Goal: Navigation & Orientation: Find specific page/section

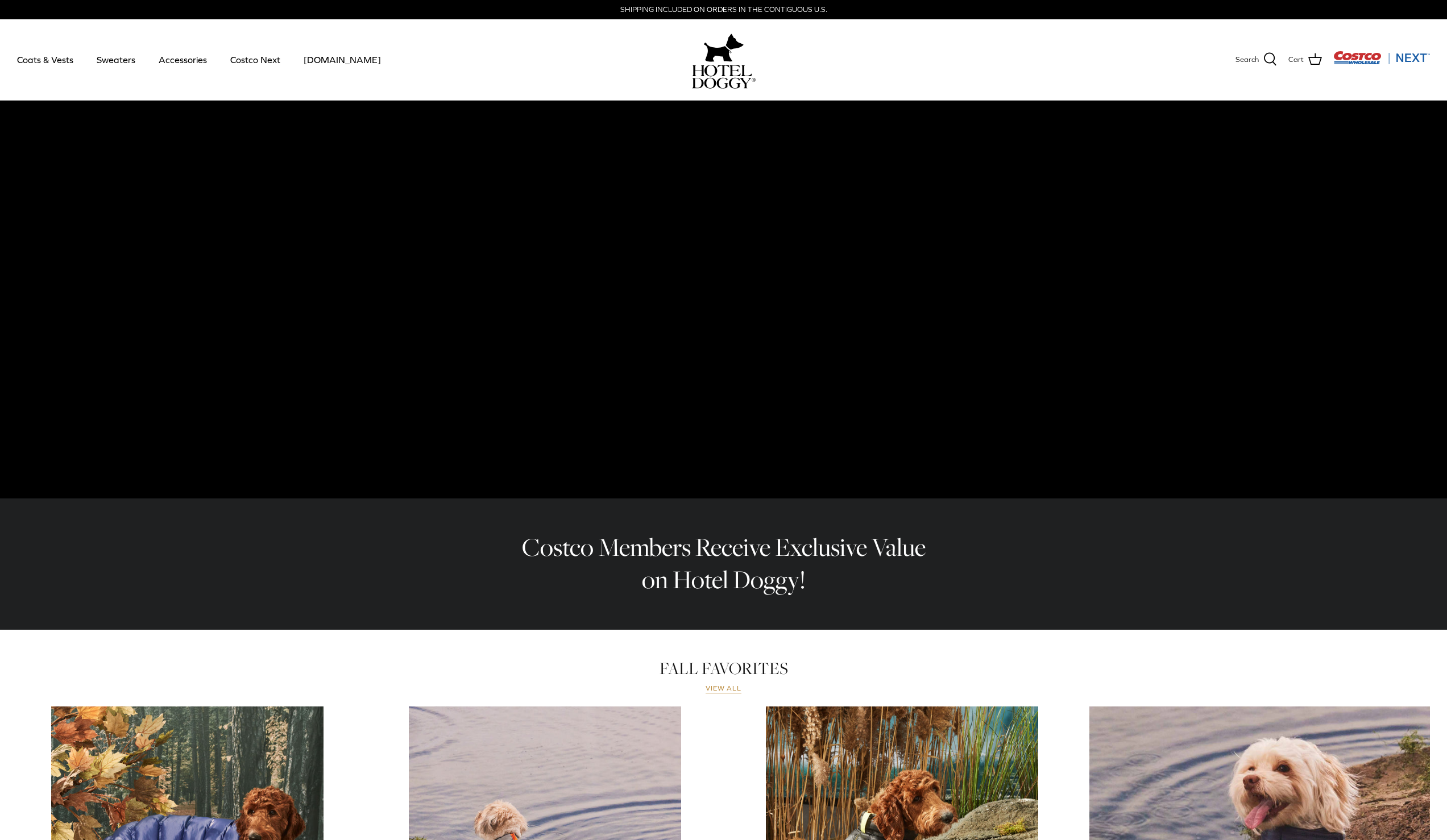
click at [718, 689] on link "View all" at bounding box center [724, 689] width 37 height 9
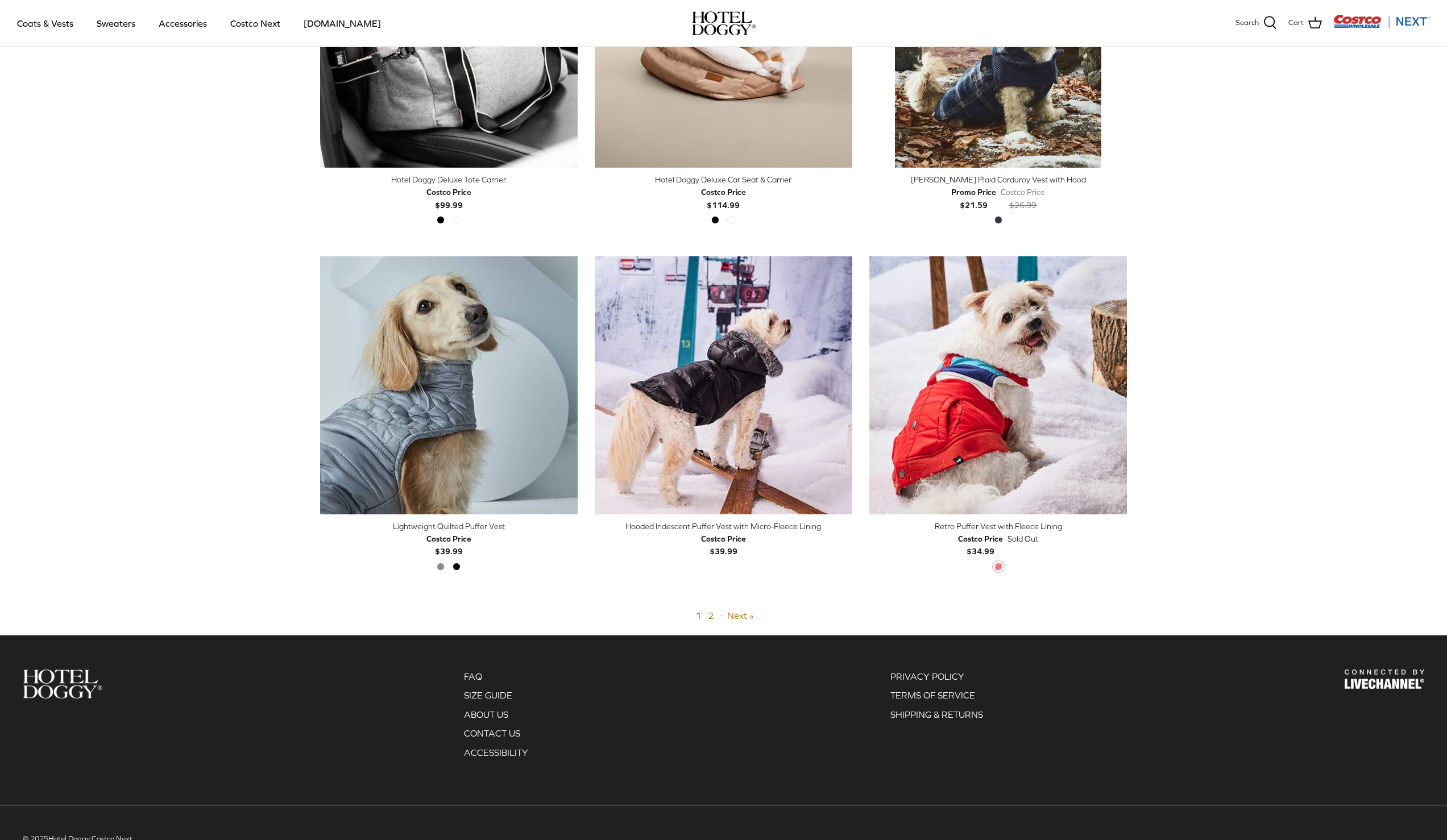
scroll to position [2552, 0]
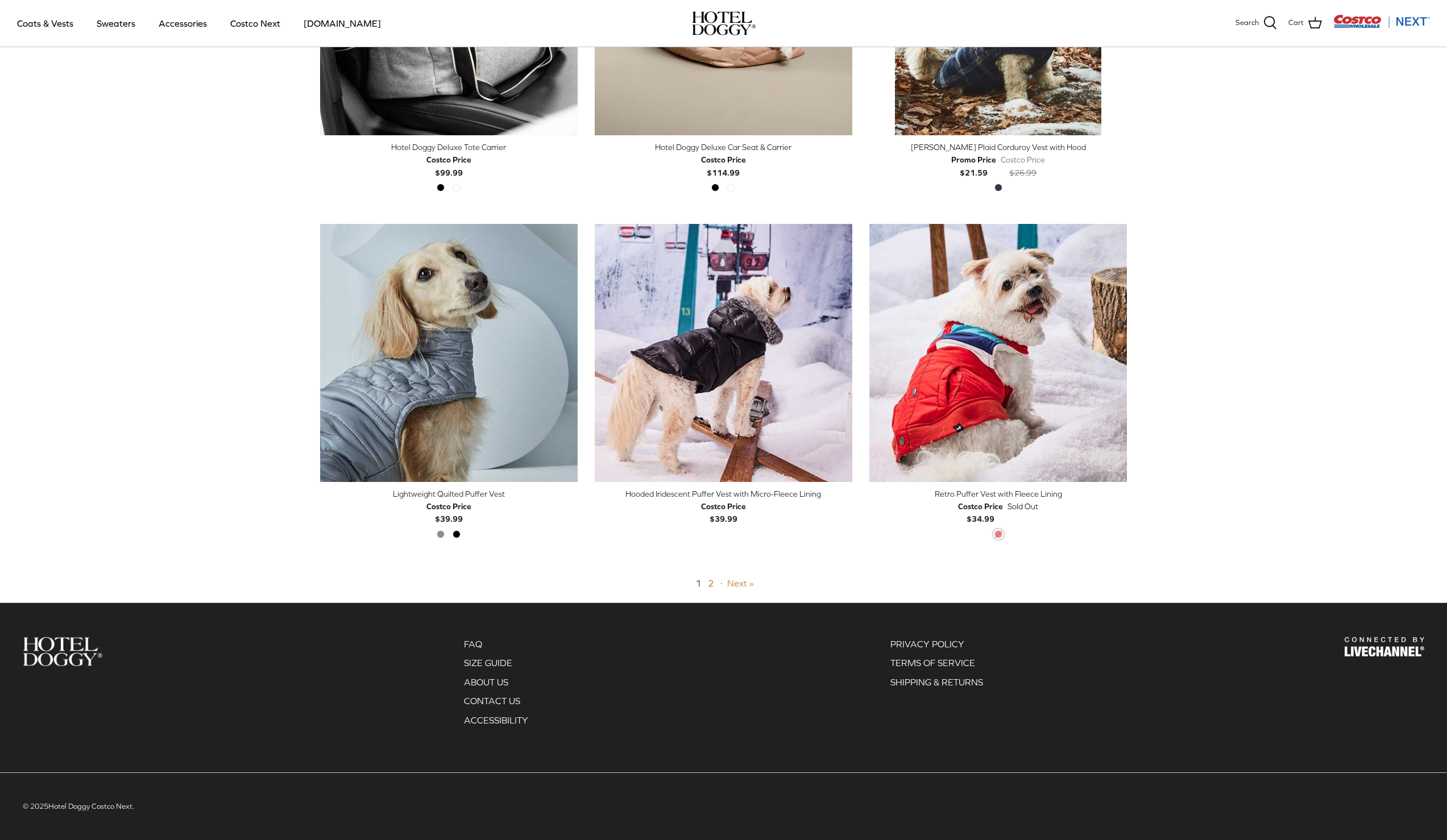
click at [741, 584] on link "Next »" at bounding box center [740, 583] width 27 height 10
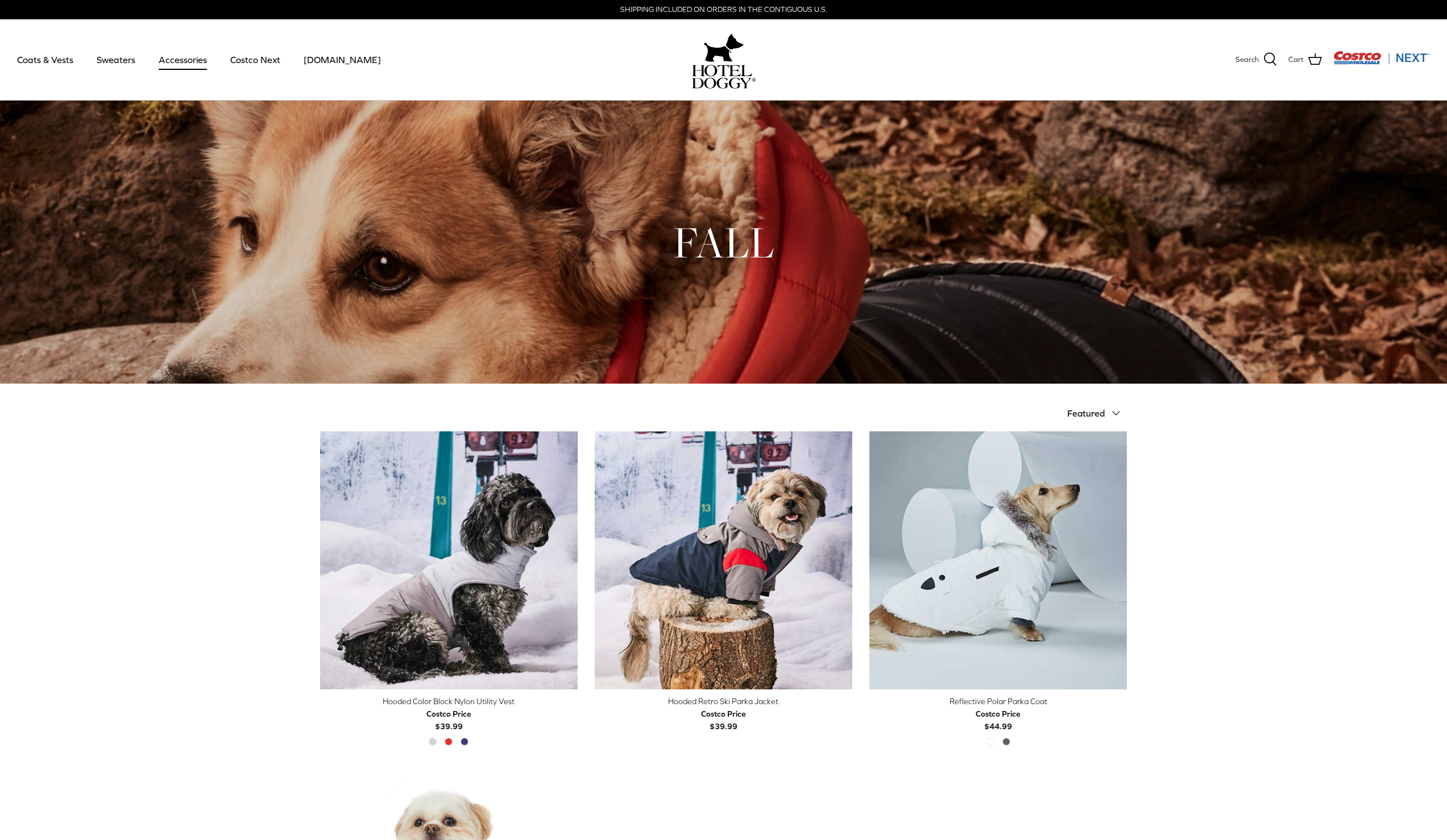
click at [174, 60] on link "Accessories" at bounding box center [182, 60] width 69 height 38
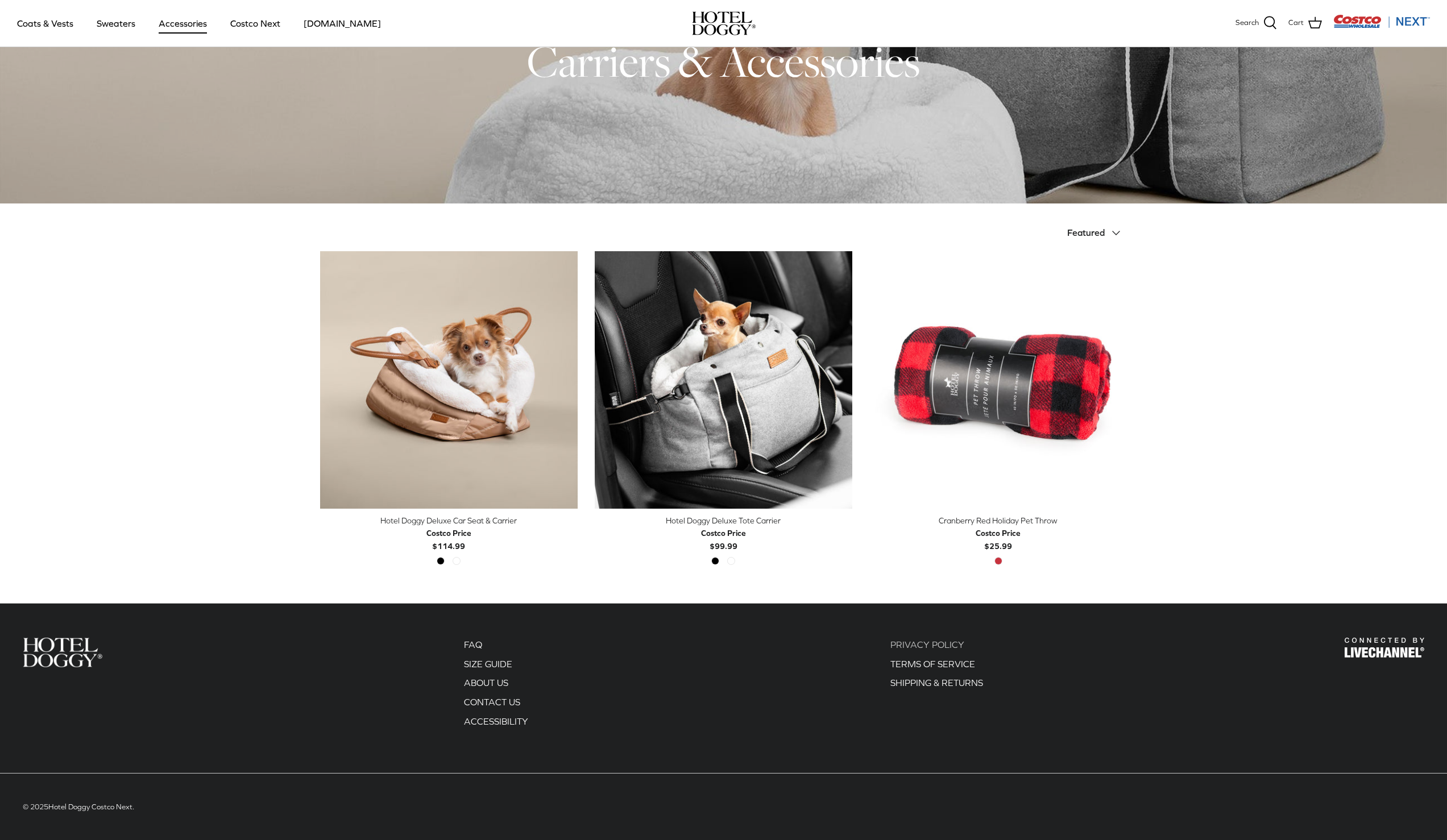
scroll to position [100, 0]
click at [253, 24] on link "Costco Next" at bounding box center [256, 23] width 71 height 38
